Goal: Task Accomplishment & Management: Complete application form

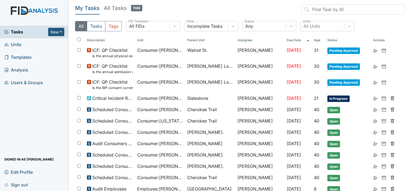
click at [40, 81] on span "Users & Groups" at bounding box center [23, 82] width 39 height 8
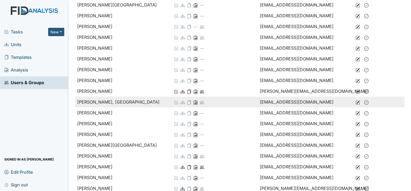
scroll to position [538, 0]
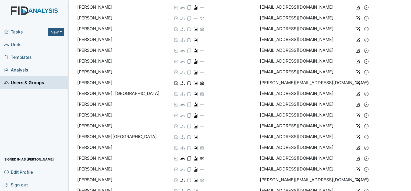
click at [19, 44] on span "Units" at bounding box center [12, 44] width 17 height 8
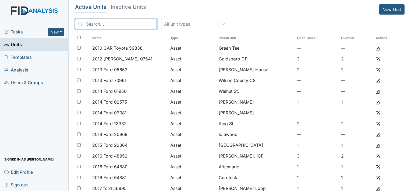
click at [116, 20] on input "search" at bounding box center [116, 24] width 82 height 10
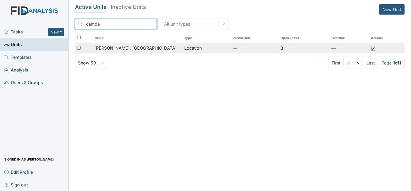
type input "camde"
click at [132, 49] on span "Wickham Rd. Camden" at bounding box center [135, 48] width 82 height 6
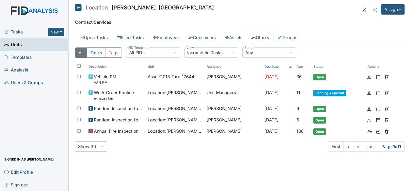
click at [269, 35] on link "Others" at bounding box center [260, 37] width 27 height 11
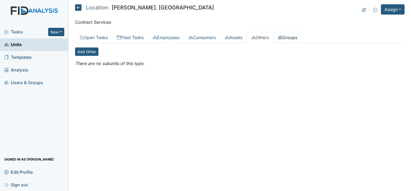
click at [283, 36] on icon at bounding box center [280, 37] width 4 height 4
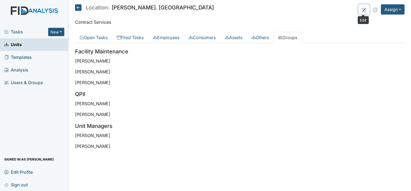
click at [363, 8] on icon at bounding box center [364, 10] width 4 height 4
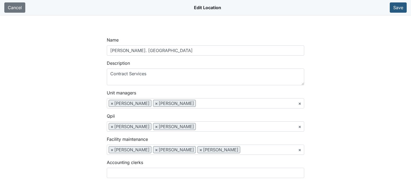
select select
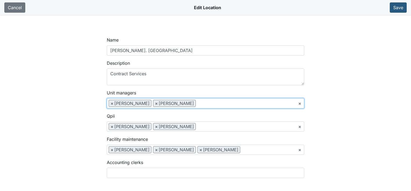
click at [225, 100] on ul "× × Tyshay Simpson × Debra Provencher" at bounding box center [205, 103] width 197 height 10
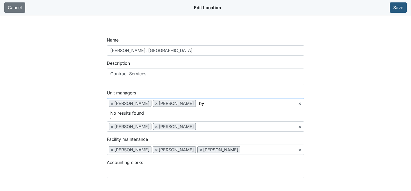
scroll to position [0, 0]
type input "b"
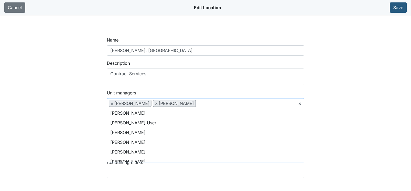
scroll to position [494, 0]
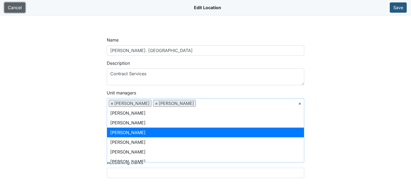
click at [15, 8] on link "Cancel" at bounding box center [14, 7] width 21 height 10
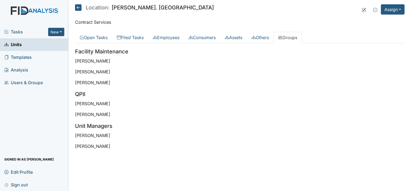
click at [43, 84] on span "Users & Groups" at bounding box center [23, 82] width 39 height 8
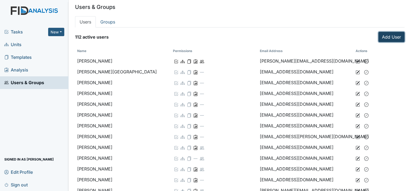
click at [383, 35] on link "Add User" at bounding box center [392, 37] width 26 height 10
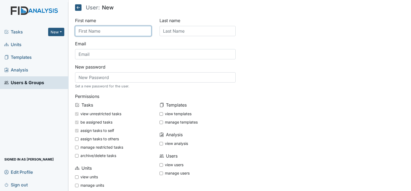
click at [96, 30] on input "text" at bounding box center [113, 31] width 76 height 10
type input "[PERSON_NAME]"
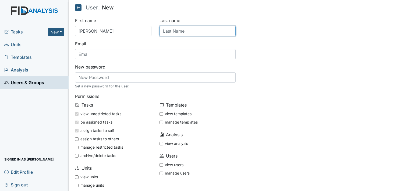
click at [189, 30] on input "text" at bounding box center [198, 31] width 76 height 10
type input "Morris"
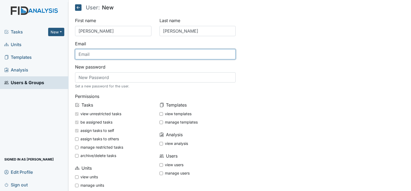
click at [108, 55] on input "text" at bounding box center [155, 54] width 161 height 10
type input "bmorris@lifeincorporated.com"
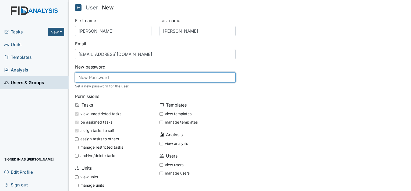
click at [98, 76] on input "text" at bounding box center [155, 77] width 161 height 10
type input "password"
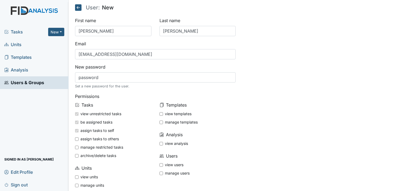
click at [161, 113] on input "view templates" at bounding box center [161, 113] width 3 height 3
checkbox input "true"
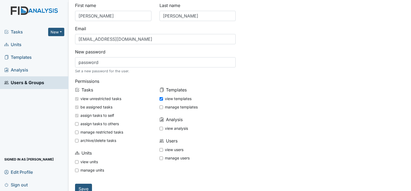
scroll to position [23, 0]
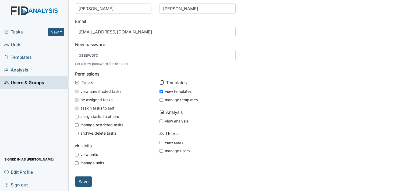
click at [76, 154] on input "view units" at bounding box center [76, 154] width 3 height 3
checkbox input "true"
click at [160, 142] on input "view users" at bounding box center [161, 142] width 3 height 3
checkbox input "true"
click at [85, 182] on input "Save" at bounding box center [83, 181] width 17 height 10
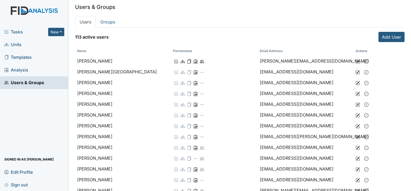
click at [24, 42] on link "Units" at bounding box center [34, 44] width 69 height 13
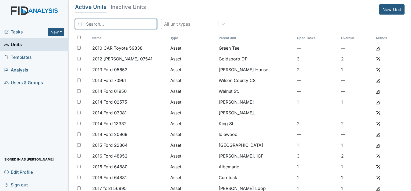
click at [101, 24] on input "search" at bounding box center [116, 24] width 82 height 10
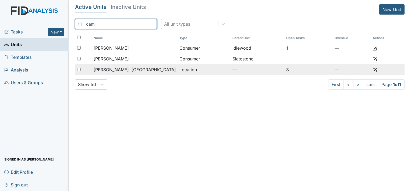
type input "cam"
click at [165, 65] on td "[PERSON_NAME]. [GEOGRAPHIC_DATA]" at bounding box center [135, 69] width 86 height 11
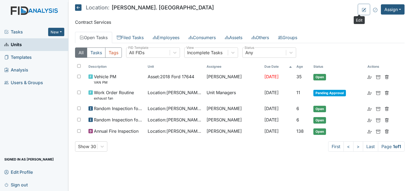
click at [362, 9] on icon at bounding box center [364, 10] width 4 height 4
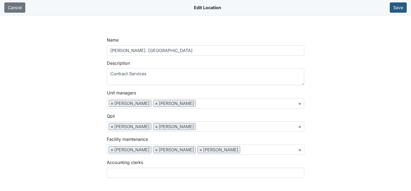
select select
click at [243, 104] on ul "× × [PERSON_NAME] × [PERSON_NAME]" at bounding box center [205, 103] width 197 height 10
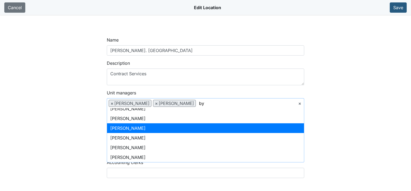
scroll to position [0, 0]
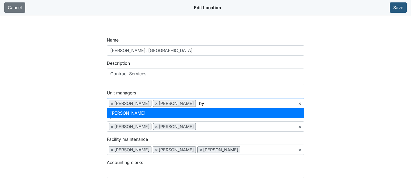
type input "by"
select select "0f24ecfa-c425-4a0d-8409-1e8f807e1c97"
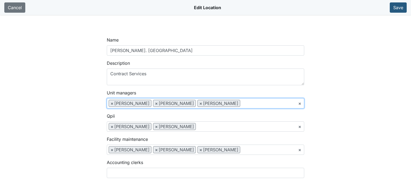
scroll to position [294, 0]
click at [401, 7] on button "Save" at bounding box center [398, 7] width 17 height 10
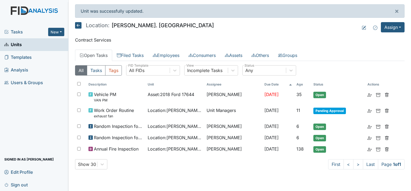
click at [76, 24] on icon at bounding box center [78, 25] width 6 height 6
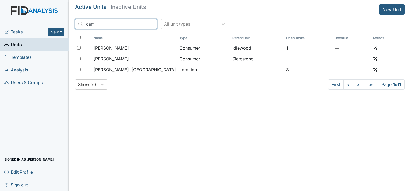
drag, startPoint x: 120, startPoint y: 23, endPoint x: 65, endPoint y: 23, distance: 54.1
click at [65, 23] on div "Tasks New Form Inspection Document Bundle Units Templates Analysis Users & Grou…" at bounding box center [205, 95] width 411 height 191
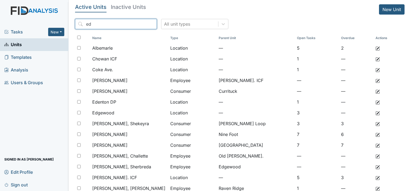
type input "e"
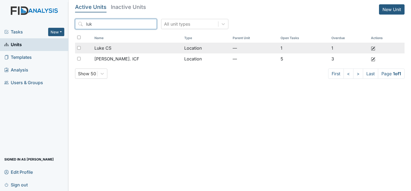
type input "luk"
click at [123, 48] on div "Luke CS" at bounding box center [137, 48] width 86 height 6
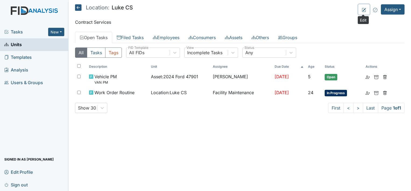
click at [364, 9] on icon at bounding box center [364, 10] width 4 height 4
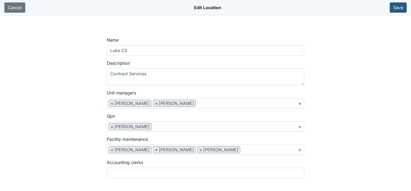
select select
click at [224, 101] on ul "× × Jennifer Winston × Debra Provencher" at bounding box center [205, 103] width 197 height 10
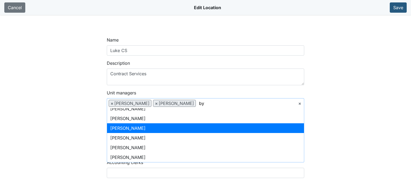
scroll to position [0, 0]
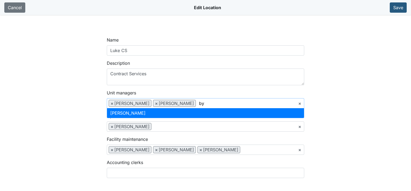
type input "by"
select select "0f24ecfa-c425-4a0d-8409-1e8f807e1c97"
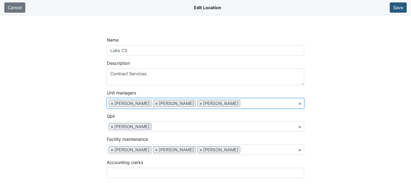
scroll to position [370, 0]
click at [396, 8] on button "Save" at bounding box center [398, 7] width 17 height 10
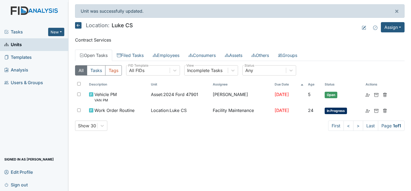
click at [77, 24] on icon at bounding box center [78, 25] width 6 height 6
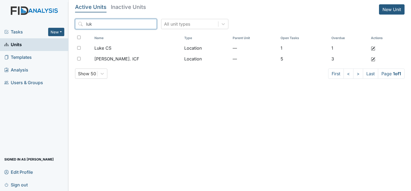
drag, startPoint x: 88, startPoint y: 26, endPoint x: 66, endPoint y: 26, distance: 22.3
click at [66, 26] on div "Tasks New Form Inspection Document Bundle Units Templates Analysis Users & Grou…" at bounding box center [205, 95] width 411 height 191
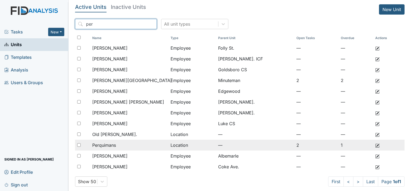
type input "per"
click at [119, 145] on div "Perquimans" at bounding box center [129, 145] width 74 height 6
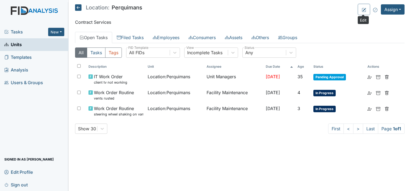
click at [364, 8] on icon at bounding box center [364, 10] width 4 height 4
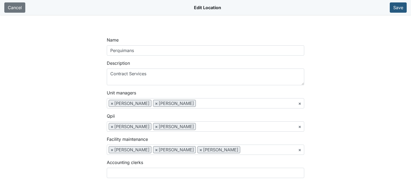
select select
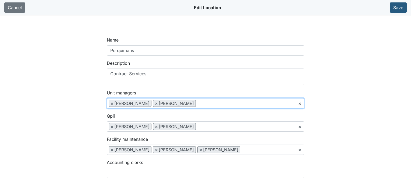
click at [226, 101] on ul "× × Gwanetta Clark × Debra Provencher" at bounding box center [205, 103] width 197 height 10
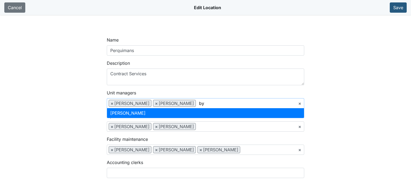
scroll to position [0, 0]
type input "byr"
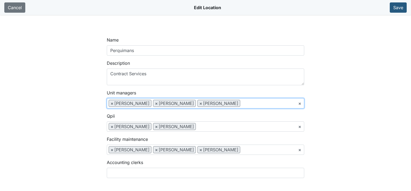
scroll to position [87, 0]
click at [404, 7] on button "Save" at bounding box center [398, 7] width 17 height 10
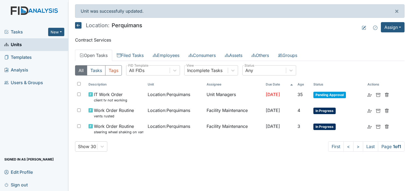
click at [3, 47] on link "Units" at bounding box center [34, 44] width 69 height 13
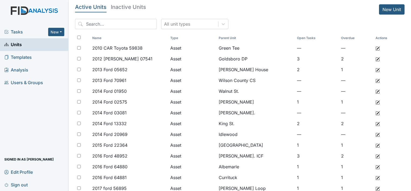
click at [18, 31] on span "Tasks" at bounding box center [26, 32] width 44 height 6
